Goal: Information Seeking & Learning: Find specific page/section

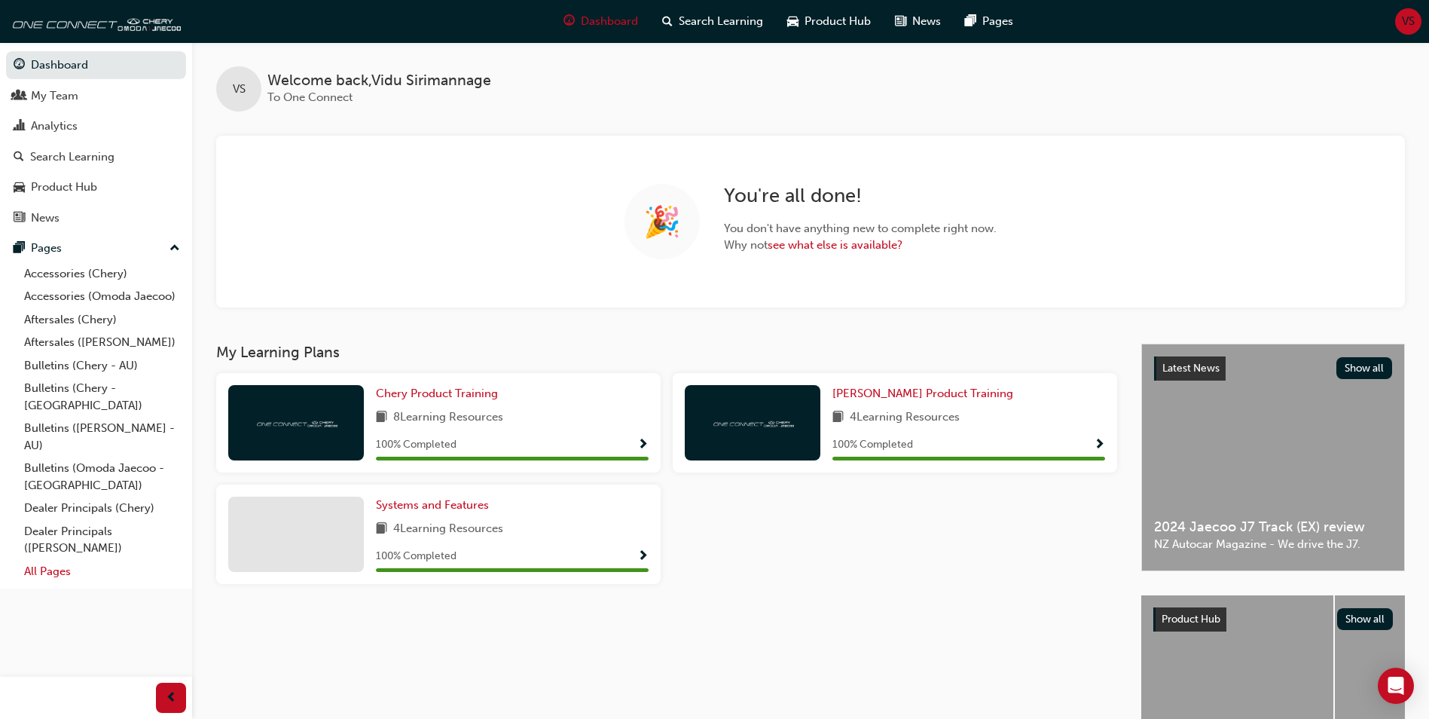
click at [38, 560] on link "All Pages" at bounding box center [102, 571] width 168 height 23
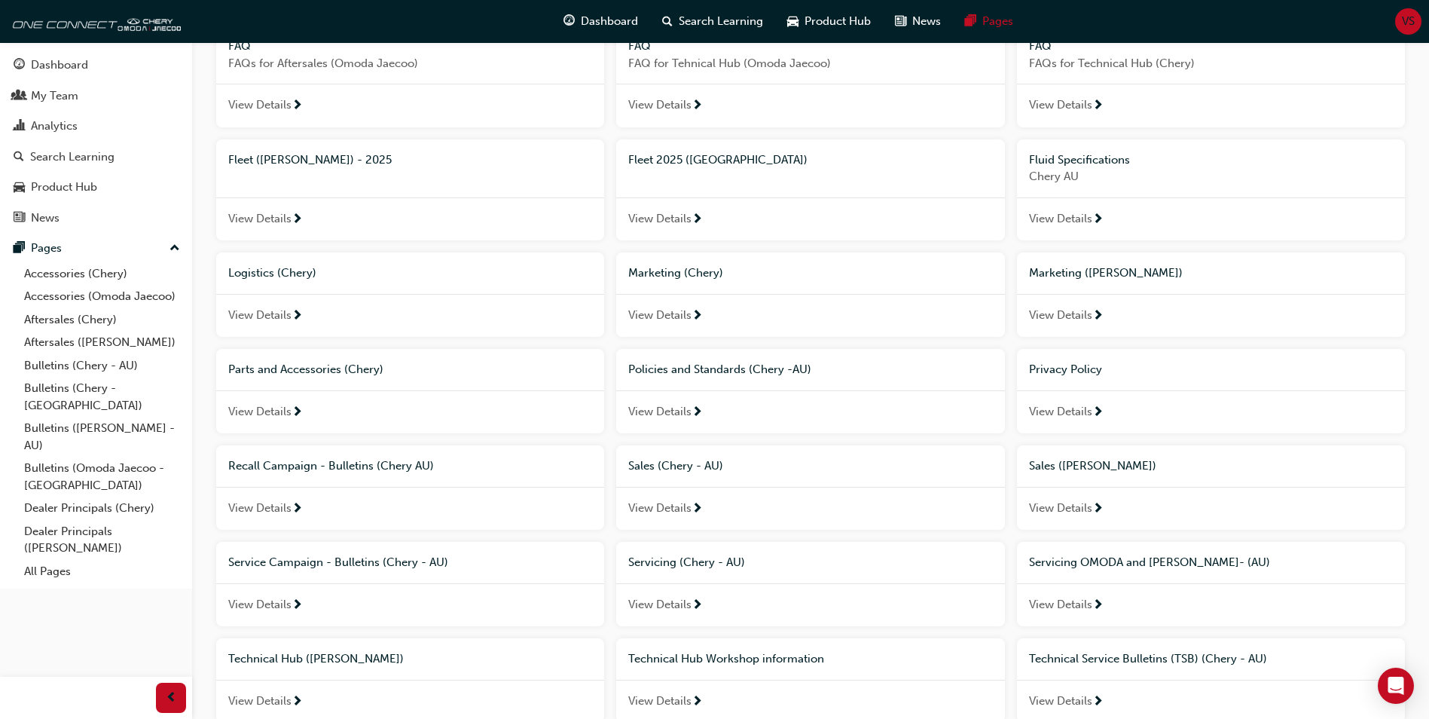
scroll to position [603, 0]
click at [60, 369] on link "Bulletins (Chery - AU)" at bounding box center [102, 365] width 168 height 23
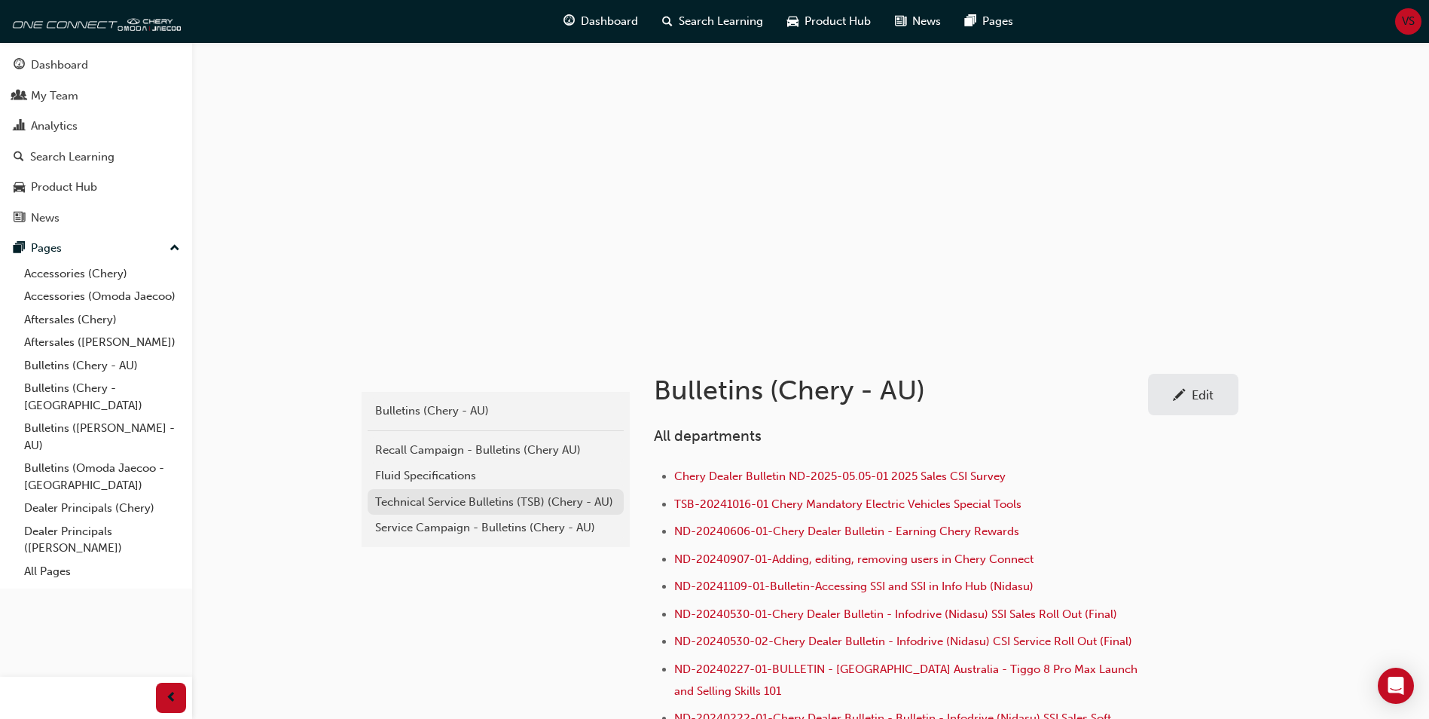
click at [427, 500] on div "Technical Service Bulletins (TSB) (Chery - AU)" at bounding box center [495, 501] width 241 height 17
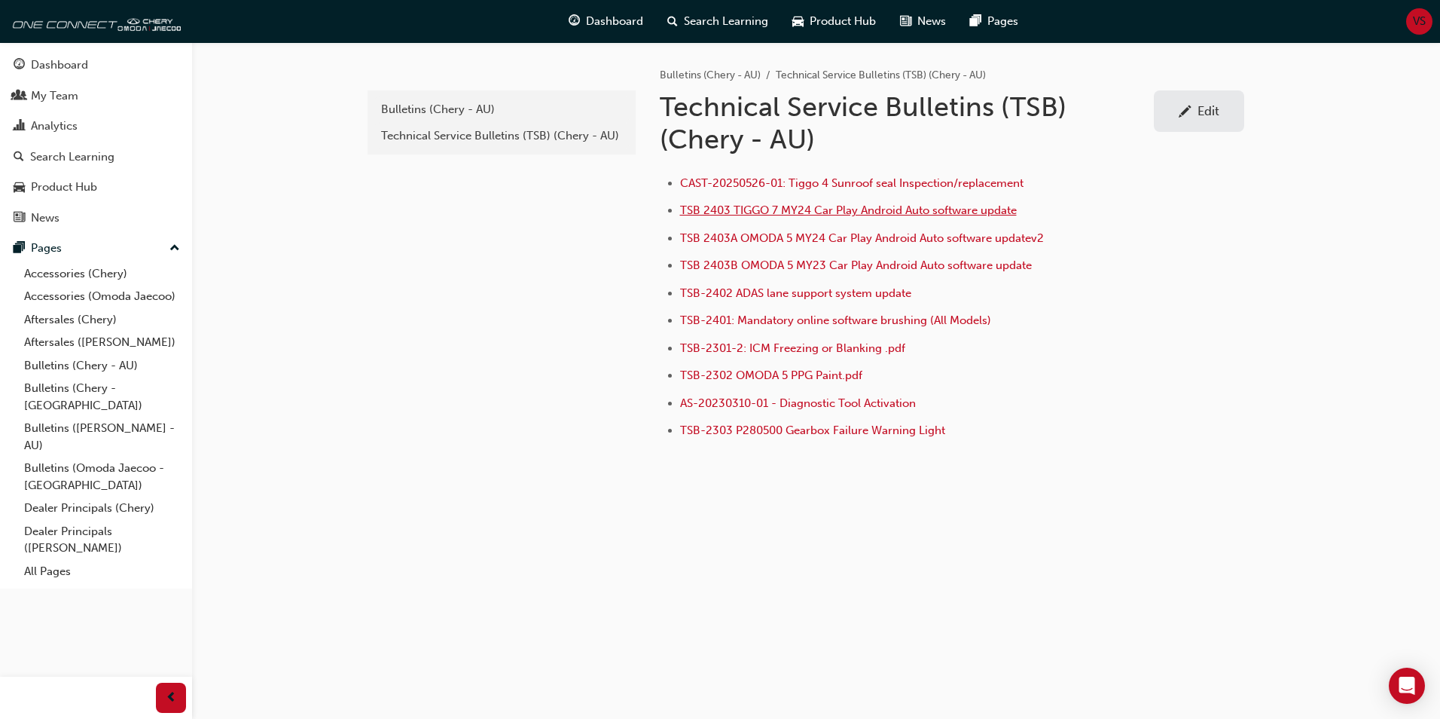
click at [860, 212] on span "TSB 2403 TIGGO 7 MY24 Car Play Android Auto software update" at bounding box center [848, 210] width 337 height 14
